Goal: Task Accomplishment & Management: Manage account settings

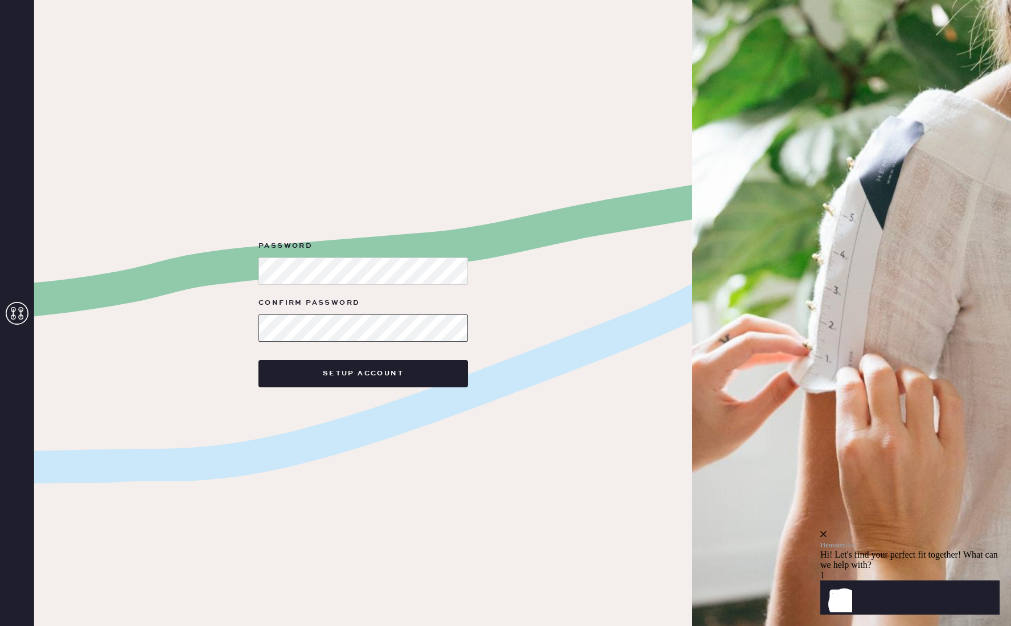
click at [259, 360] on button "Setup Account" at bounding box center [364, 373] width 210 height 27
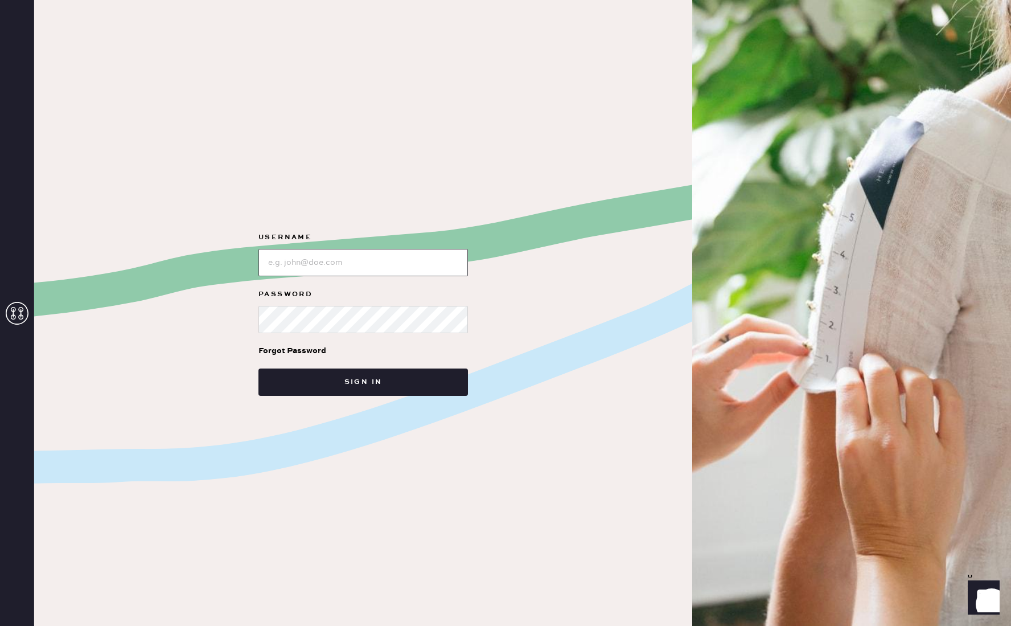
click at [317, 262] on input "loginName" at bounding box center [364, 262] width 210 height 27
click at [339, 259] on input "loginName" at bounding box center [364, 262] width 210 height 27
type input "[EMAIL_ADDRESS][DOMAIN_NAME]"
click at [259, 368] on button "Sign in" at bounding box center [364, 381] width 210 height 27
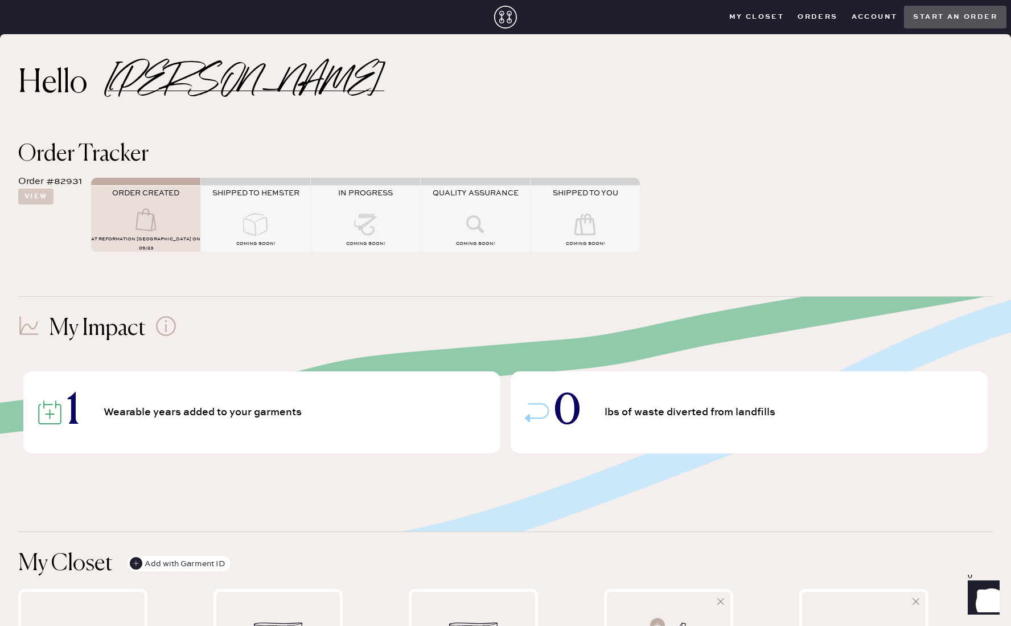
click at [781, 17] on closet "My Closet" at bounding box center [757, 17] width 69 height 17
click at [761, 15] on closet "My Closet" at bounding box center [757, 17] width 69 height 17
click at [818, 17] on button "Orders" at bounding box center [818, 17] width 54 height 17
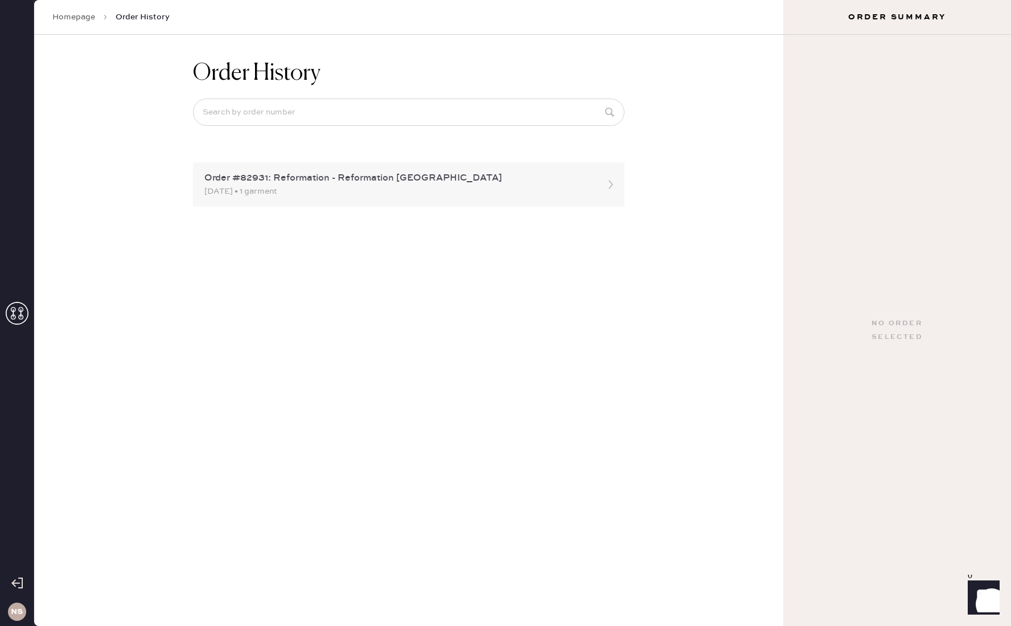
click at [424, 196] on div "[DATE] • 1 garment" at bounding box center [398, 191] width 388 height 13
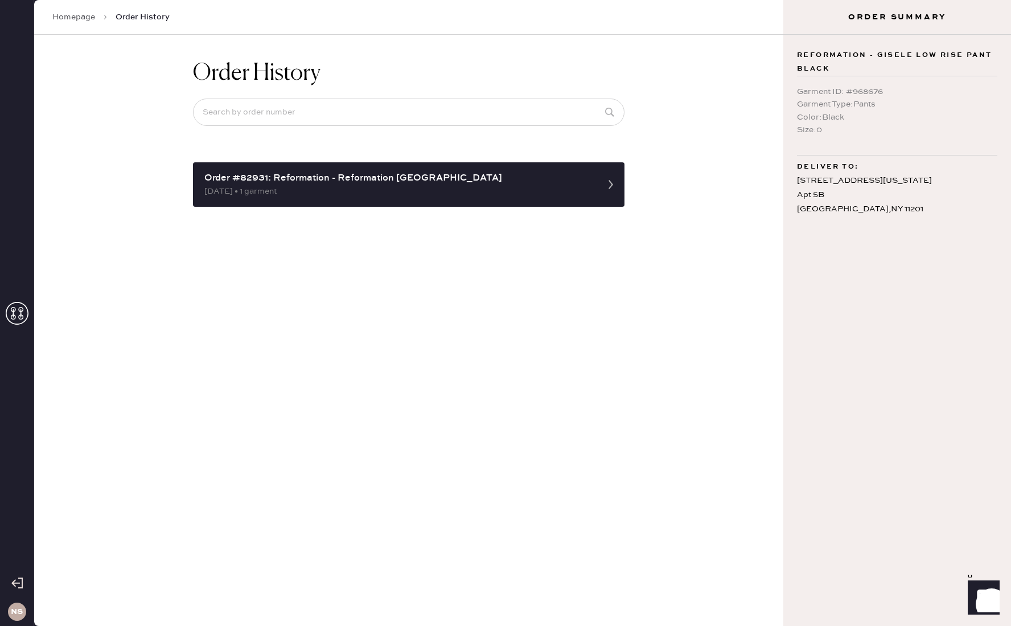
click at [68, 17] on link "Homepage" at bounding box center [73, 16] width 43 height 11
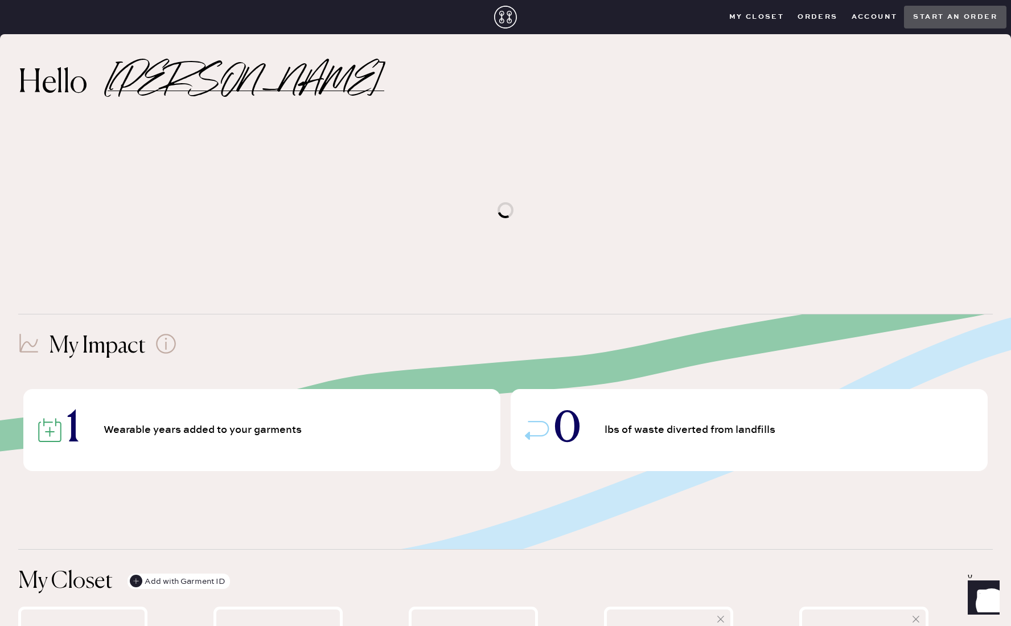
click at [873, 21] on button "Account" at bounding box center [875, 17] width 60 height 17
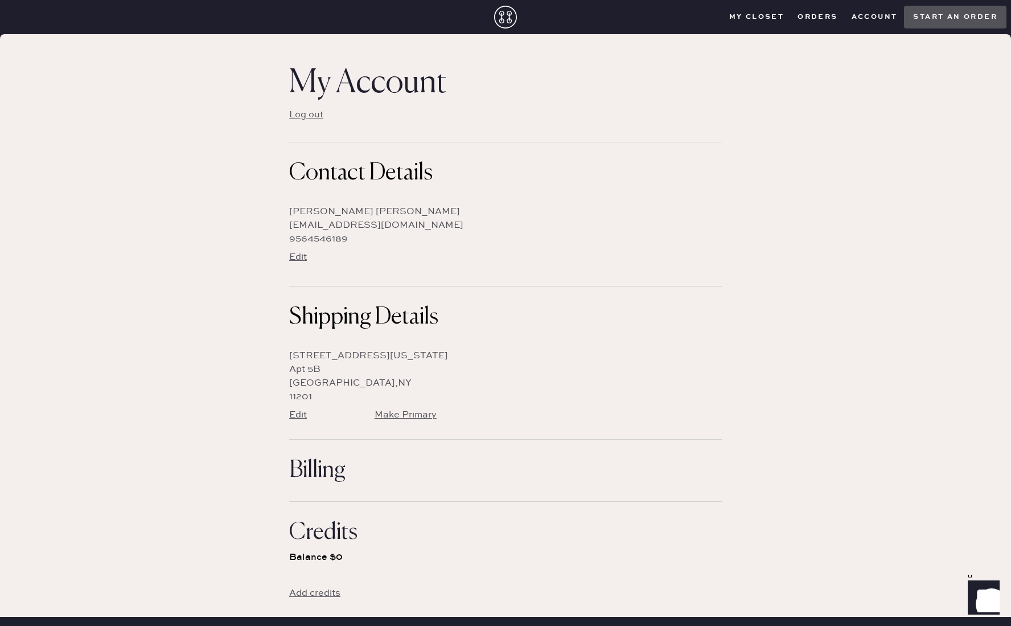
click at [508, 20] on icon at bounding box center [505, 17] width 23 height 23
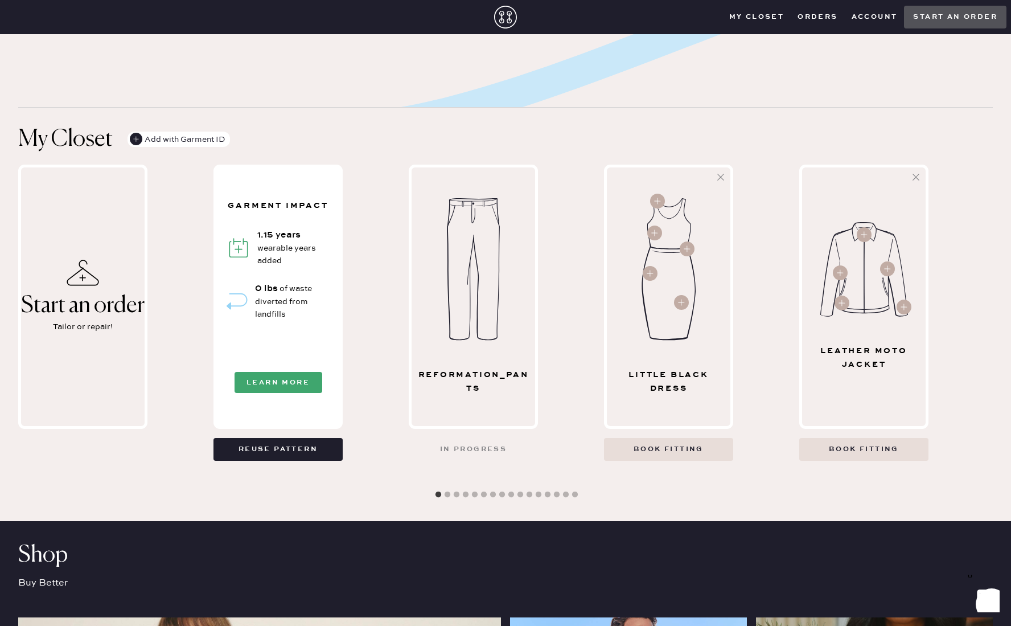
scroll to position [434, 0]
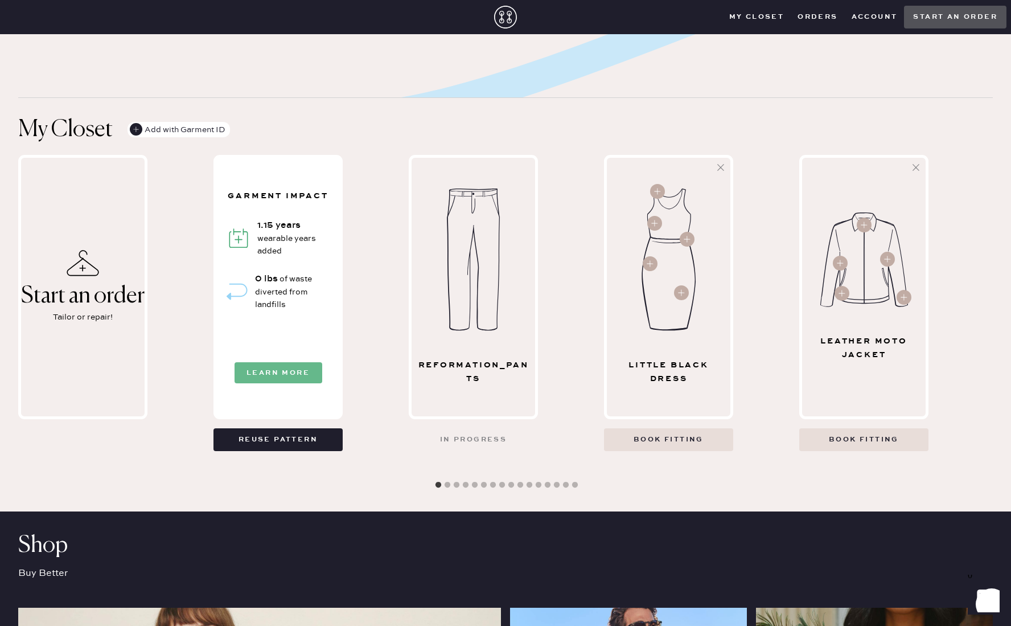
click at [280, 367] on button "Learn More" at bounding box center [279, 372] width 88 height 21
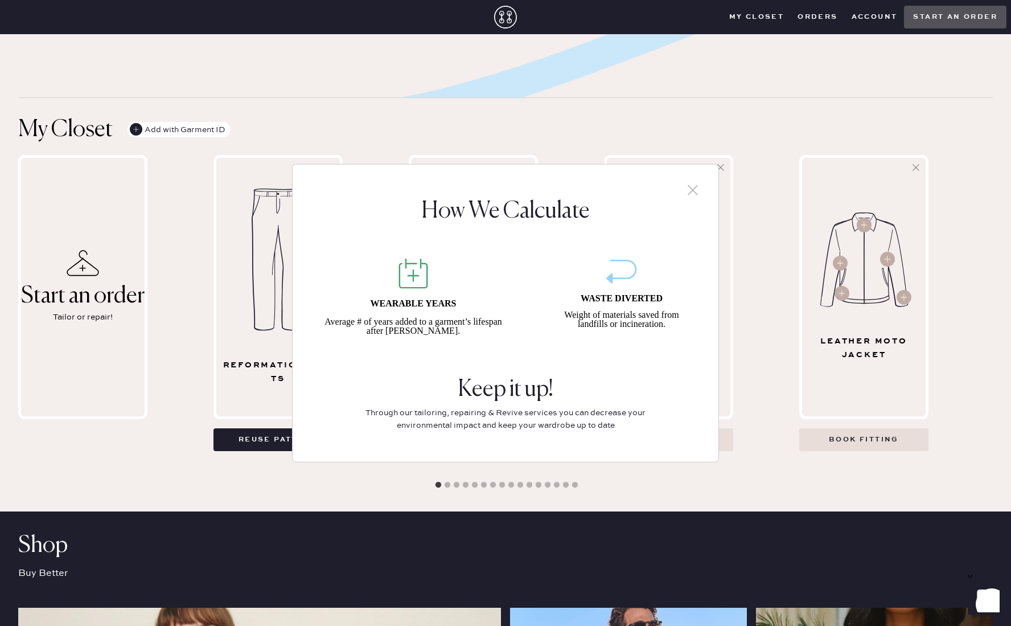
click at [689, 190] on icon at bounding box center [692, 189] width 17 height 17
